Goal: Information Seeking & Learning: Learn about a topic

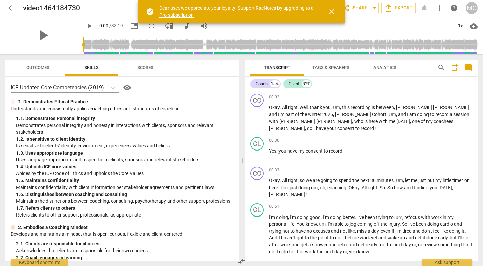
click at [12, 6] on span "arrow_back" at bounding box center [11, 8] width 8 height 8
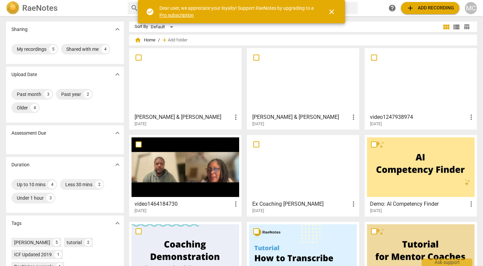
click at [285, 99] on div at bounding box center [303, 79] width 108 height 59
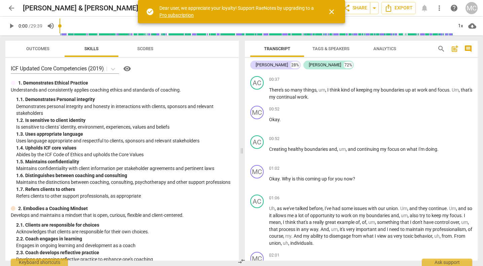
scroll to position [108, 0]
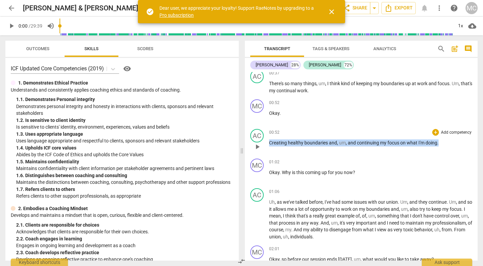
drag, startPoint x: 270, startPoint y: 137, endPoint x: 333, endPoint y: 142, distance: 63.7
click at [333, 142] on div "00:52 + Add competency keyboard_arrow_right Creating healthy boundaries and , u…" at bounding box center [370, 141] width 203 height 24
copy p "Creating healthy boundaries and , um , and continuing my focus on what I'm doin…"
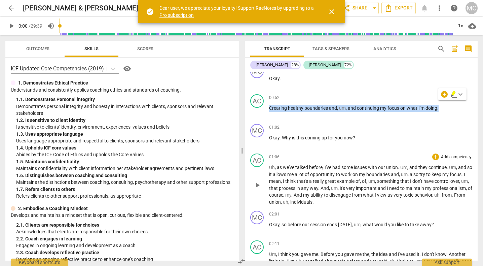
scroll to position [144, 0]
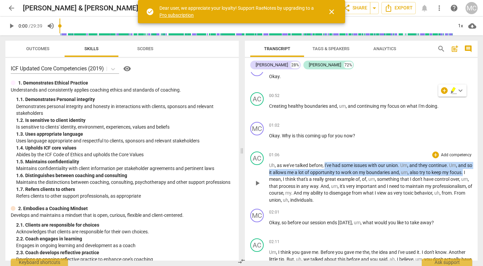
drag, startPoint x: 325, startPoint y: 157, endPoint x: 282, endPoint y: 173, distance: 46.1
click at [282, 173] on p "Uh , as we've talked before , I've had some issues with our union . Um , and th…" at bounding box center [370, 182] width 203 height 41
copy p "I've had some issues with our union . Um , and they continue . Um , and so it a…"
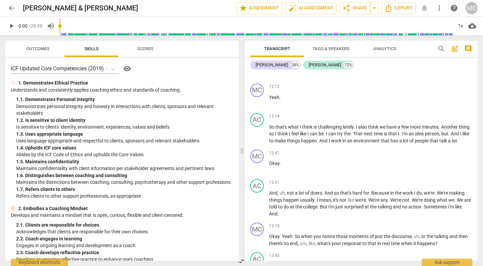
scroll to position [2053, 0]
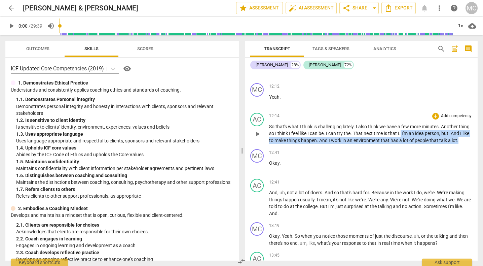
drag, startPoint x: 414, startPoint y: 126, endPoint x: 420, endPoint y: 139, distance: 14.4
click at [420, 139] on p "So that's what I think is challenging lately . I also think we have a few more …" at bounding box center [370, 133] width 203 height 21
copy p "I'm an idea person , but . And I like to make things happen . And I work in an …"
click at [12, 9] on span "arrow_back" at bounding box center [11, 8] width 8 height 8
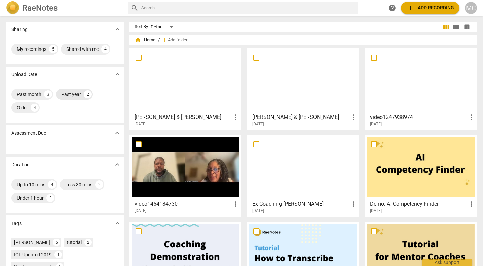
click at [71, 94] on div "Past year" at bounding box center [71, 94] width 20 height 7
